Goal: Task Accomplishment & Management: Use online tool/utility

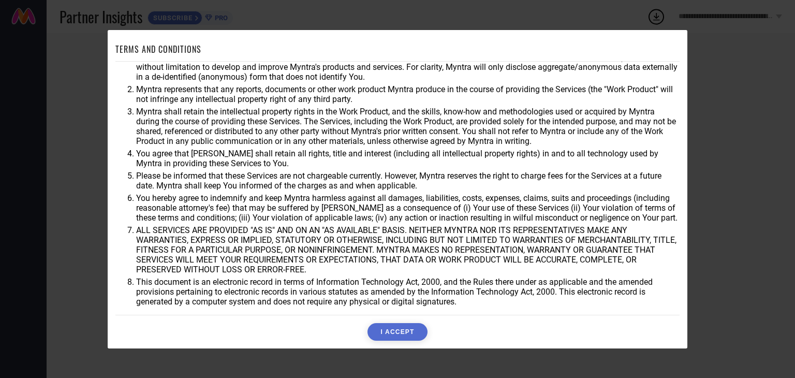
scroll to position [29, 0]
click at [404, 330] on button "I ACCEPT" at bounding box center [396, 332] width 59 height 18
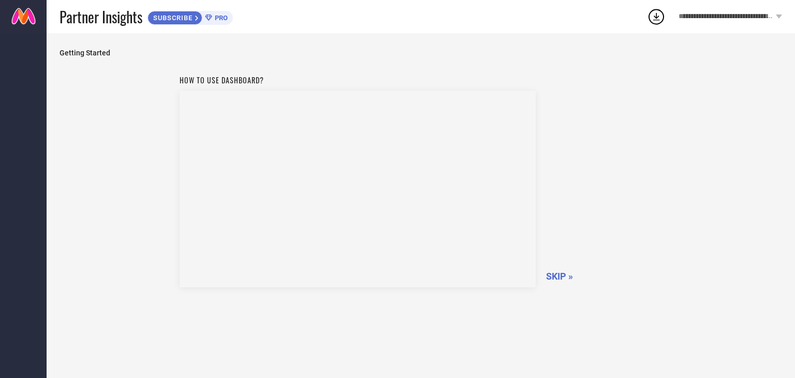
click at [561, 277] on span "SKIP »" at bounding box center [559, 276] width 27 height 11
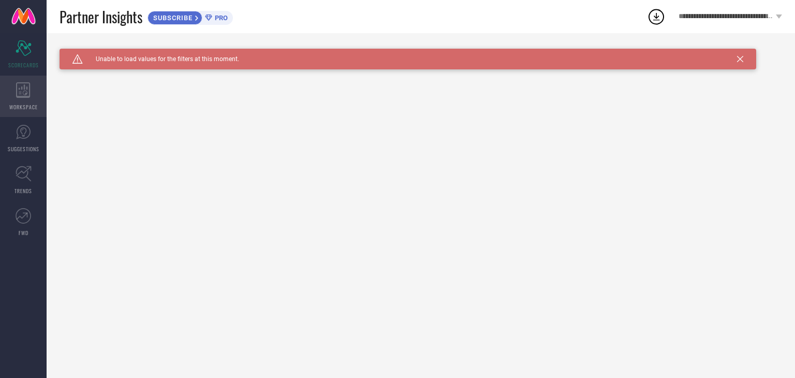
click at [19, 85] on icon at bounding box center [23, 90] width 14 height 16
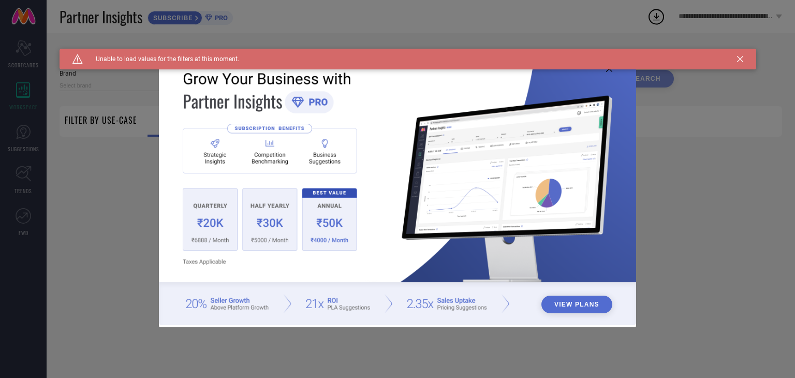
type input "1 STOP FASHION"
type input "All"
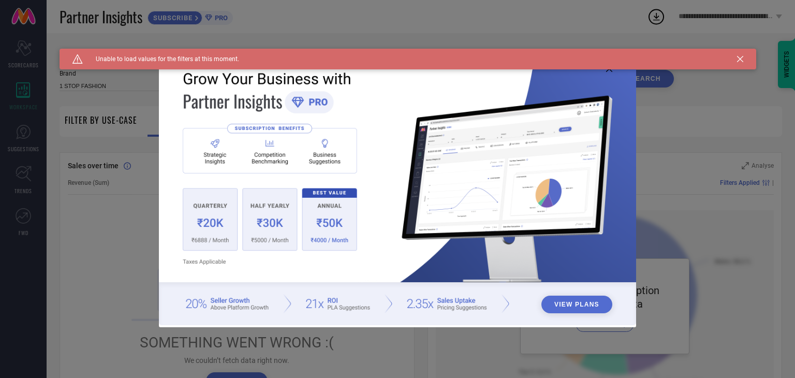
click at [613, 69] on div "Caution Created with Sketch. Unable to load values for the filters at this mome…" at bounding box center [407, 59] width 696 height 21
click at [608, 69] on div "Caution Created with Sketch. Unable to load values for the filters at this mome…" at bounding box center [407, 59] width 696 height 21
click at [606, 70] on icon at bounding box center [609, 69] width 6 height 6
